Goal: Information Seeking & Learning: Learn about a topic

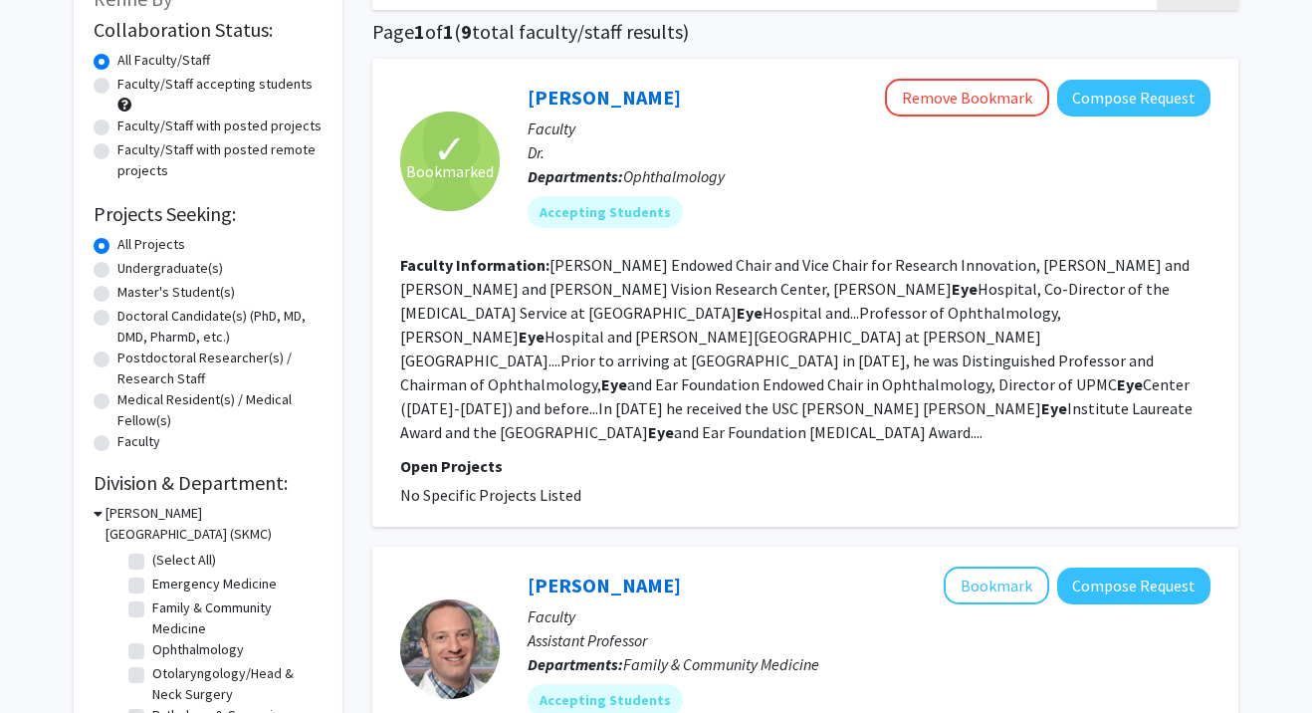
scroll to position [145, 0]
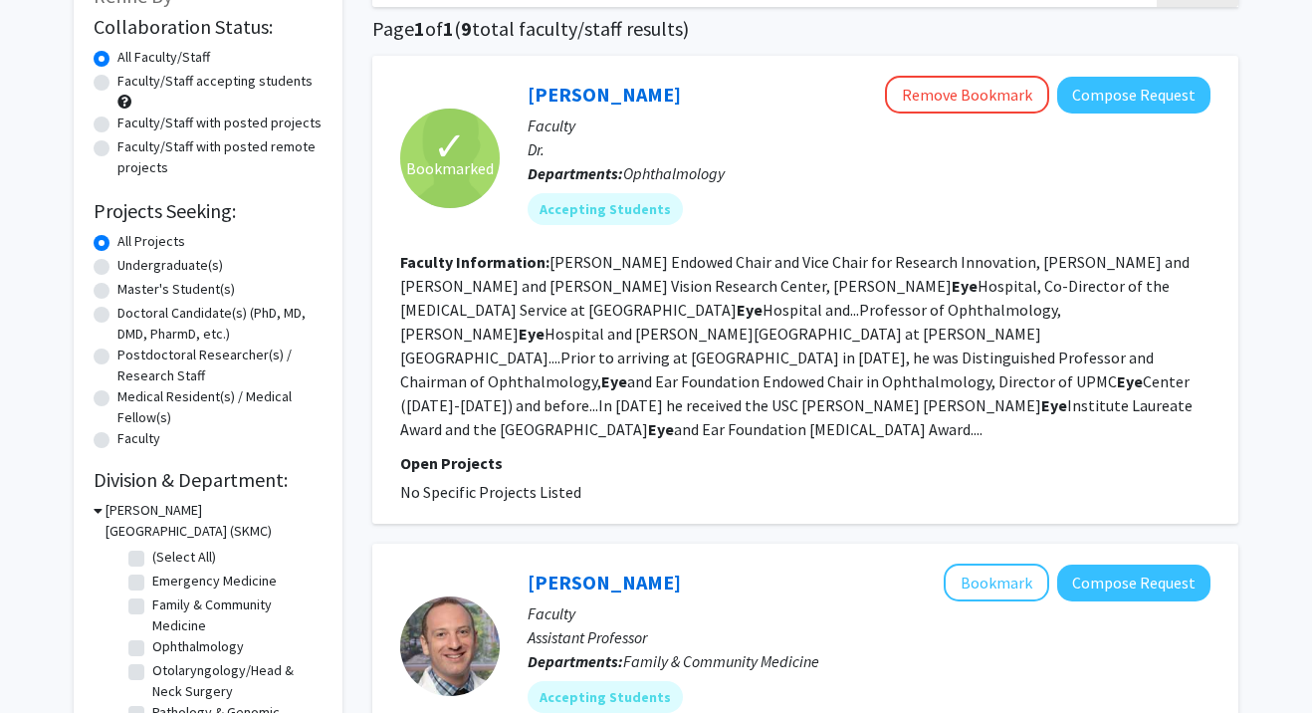
click at [152, 651] on label "Ophthalmology" at bounding box center [198, 646] width 92 height 21
click at [152, 649] on input "Ophthalmology" at bounding box center [158, 642] width 13 height 13
checkbox input "true"
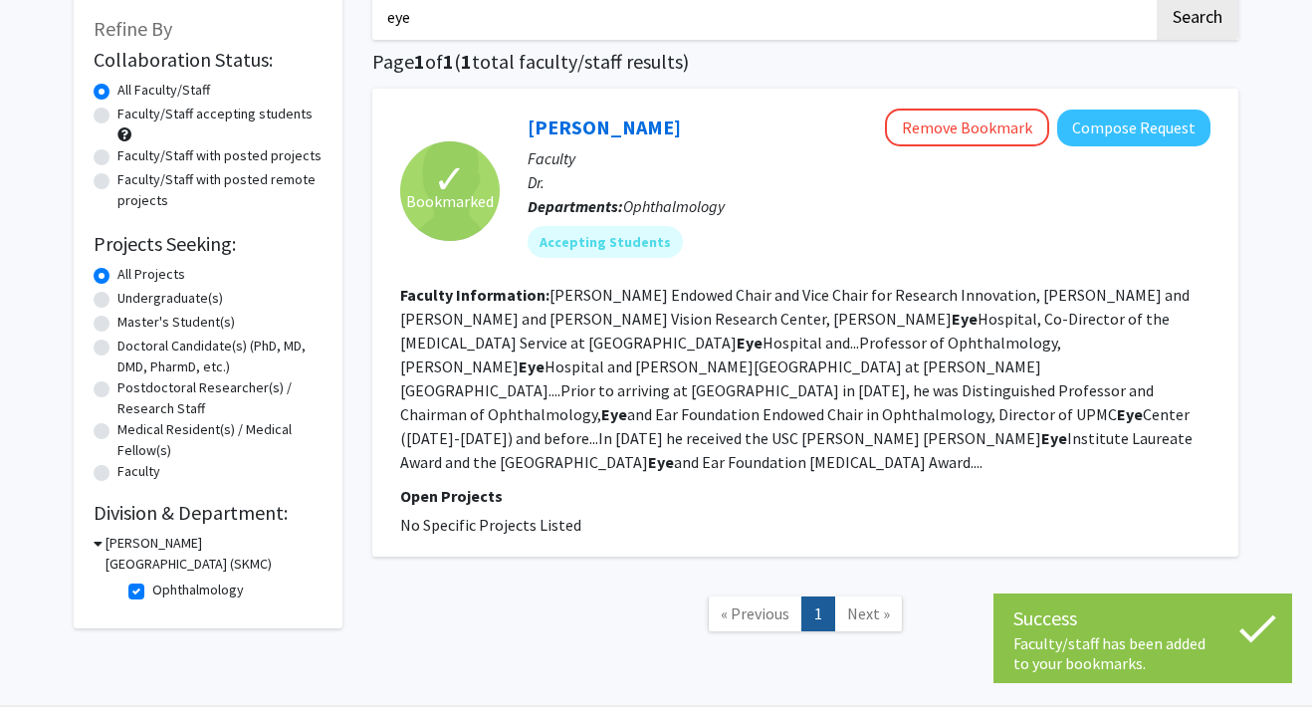
scroll to position [132, 0]
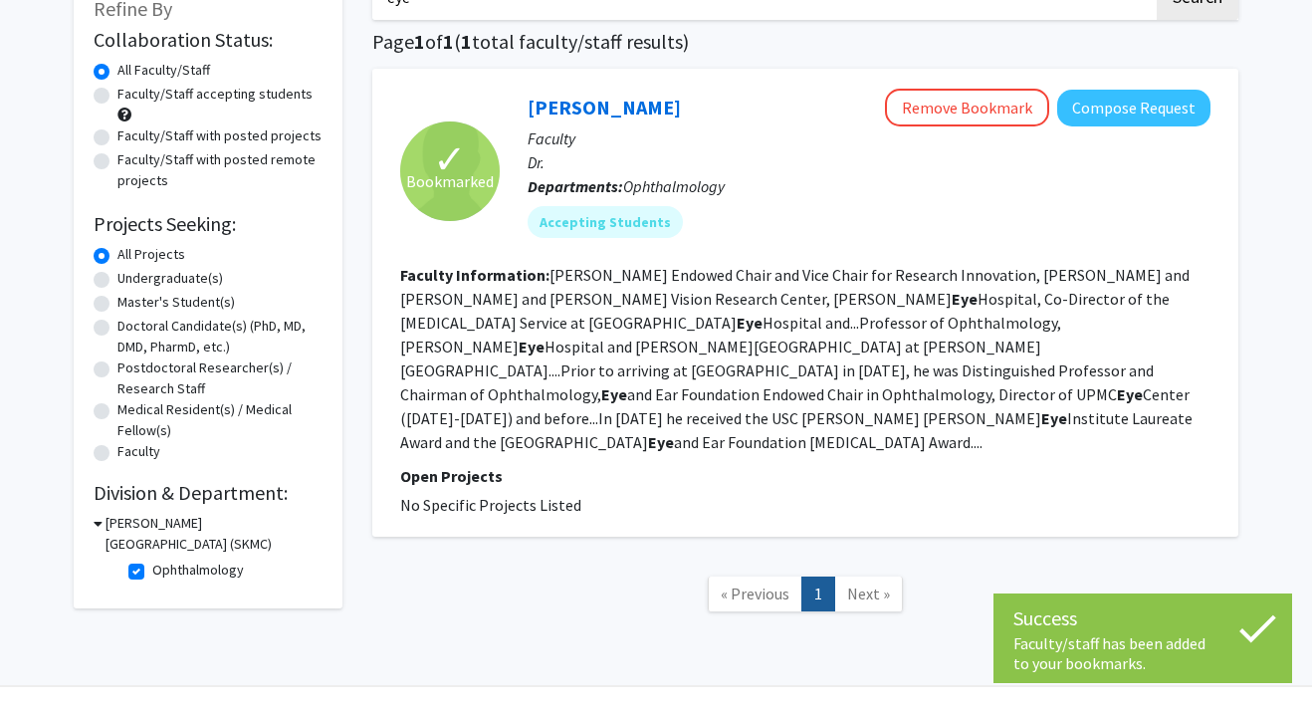
click at [152, 569] on label "Ophthalmology" at bounding box center [198, 570] width 92 height 21
click at [152, 569] on input "Ophthalmology" at bounding box center [158, 566] width 13 height 13
checkbox input "false"
